Goal: Task Accomplishment & Management: Manage account settings

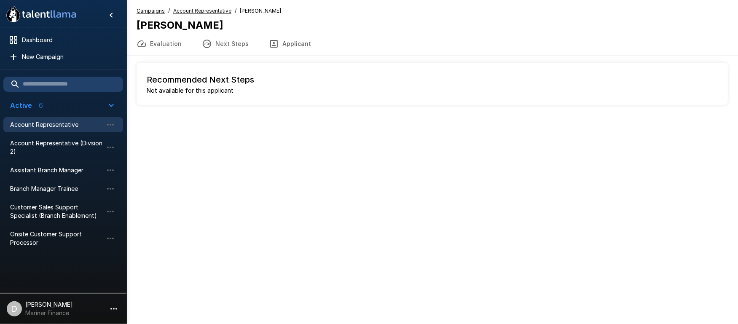
drag, startPoint x: 38, startPoint y: 120, endPoint x: 35, endPoint y: 126, distance: 6.3
click at [37, 122] on span "Account Representative" at bounding box center [56, 125] width 93 height 8
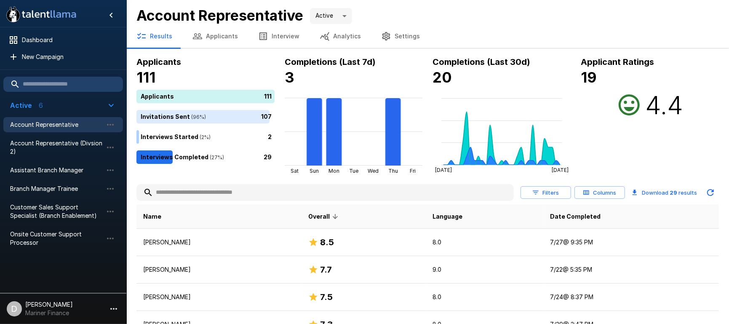
click at [216, 36] on button "Applicants" at bounding box center [215, 36] width 66 height 24
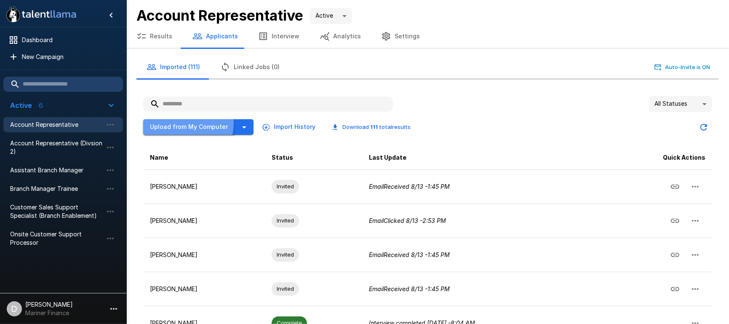
click at [187, 123] on button "Upload from My Computer" at bounding box center [189, 127] width 92 height 16
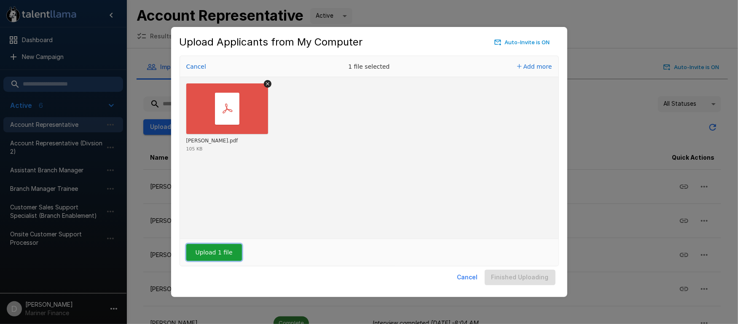
click at [217, 253] on button "Upload 1 file" at bounding box center [214, 252] width 56 height 17
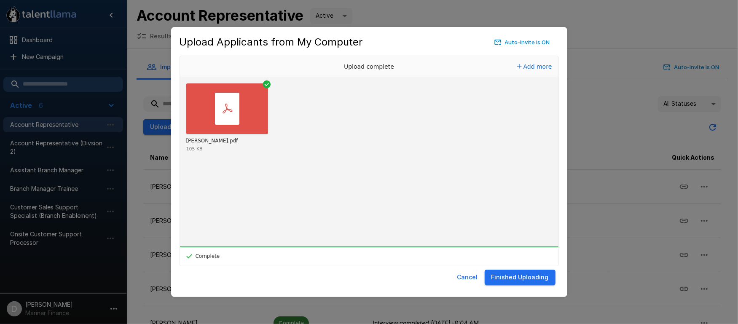
click at [518, 279] on button "Finished Uploading" at bounding box center [520, 278] width 71 height 16
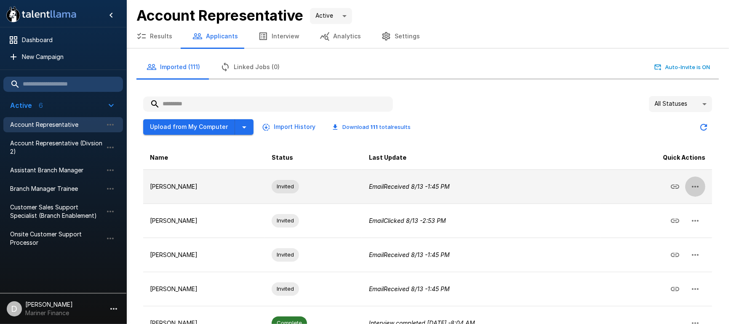
click at [694, 190] on icon "button" at bounding box center [696, 187] width 10 height 10
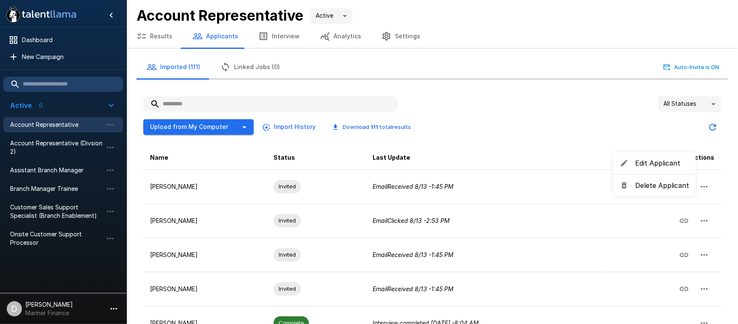
click at [657, 162] on span "Edit Applicant" at bounding box center [662, 163] width 54 height 10
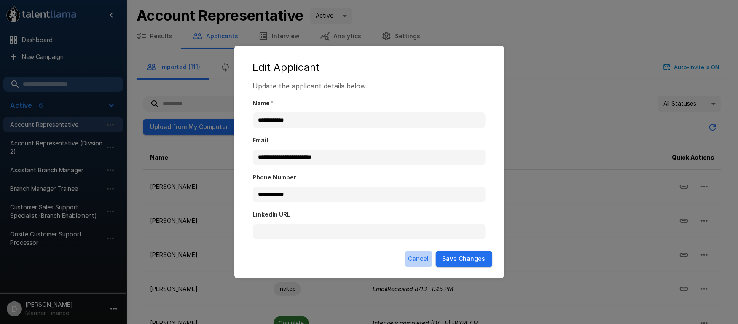
click at [424, 256] on button "Cancel" at bounding box center [418, 259] width 27 height 16
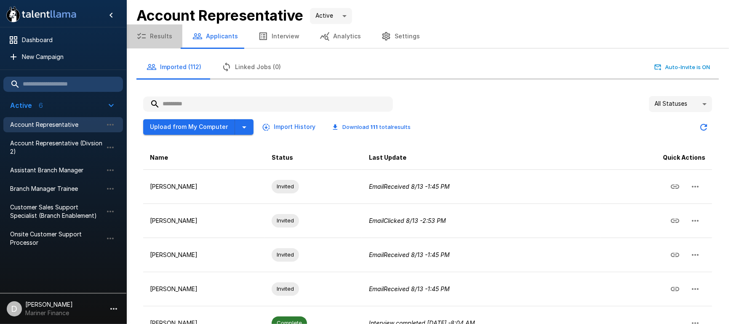
click at [161, 38] on button "Results" at bounding box center [154, 36] width 56 height 24
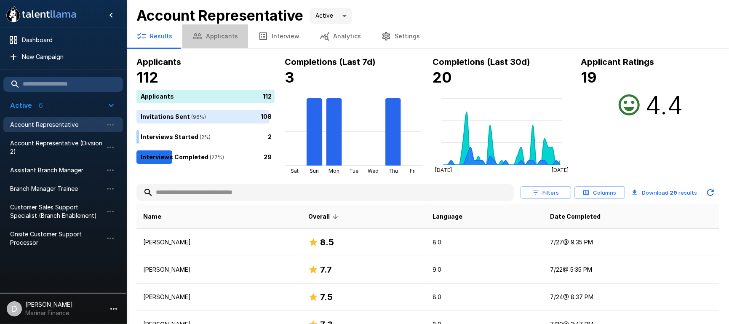
click at [230, 38] on button "Applicants" at bounding box center [215, 36] width 66 height 24
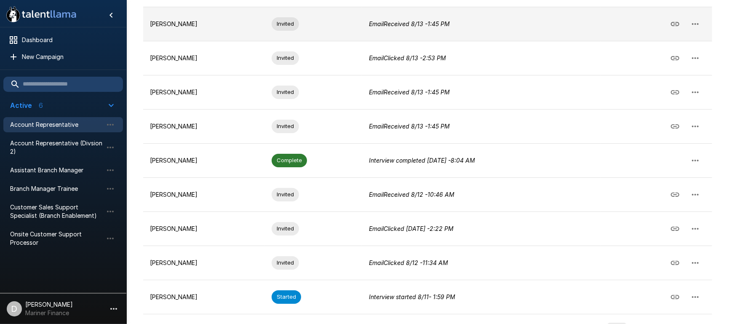
scroll to position [221, 0]
